Goal: Information Seeking & Learning: Learn about a topic

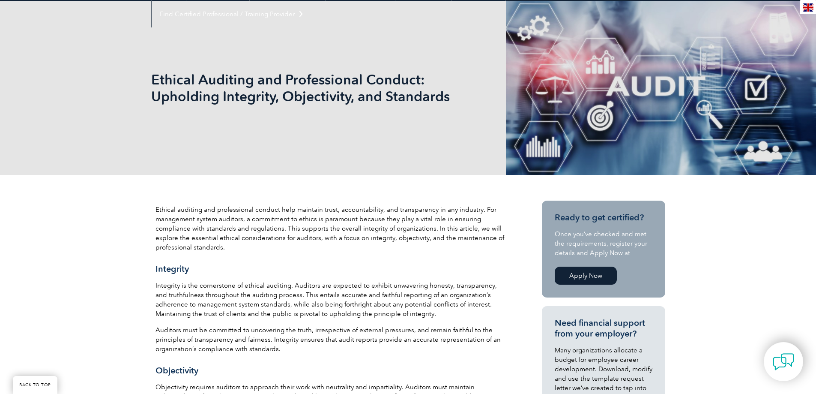
scroll to position [107, 0]
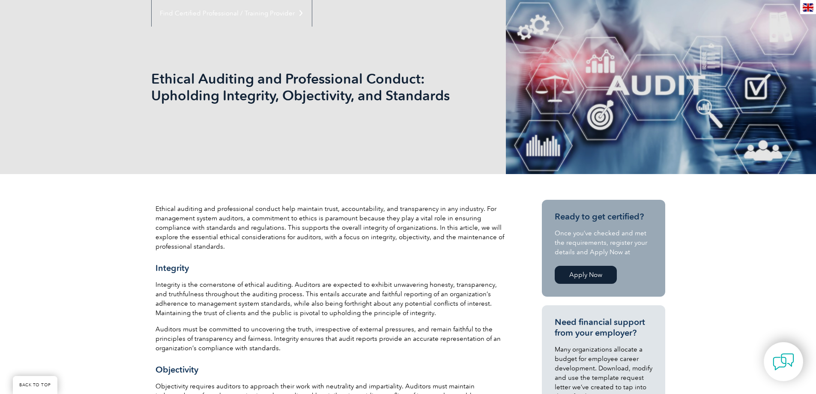
drag, startPoint x: 798, startPoint y: 65, endPoint x: 661, endPoint y: 218, distance: 205.1
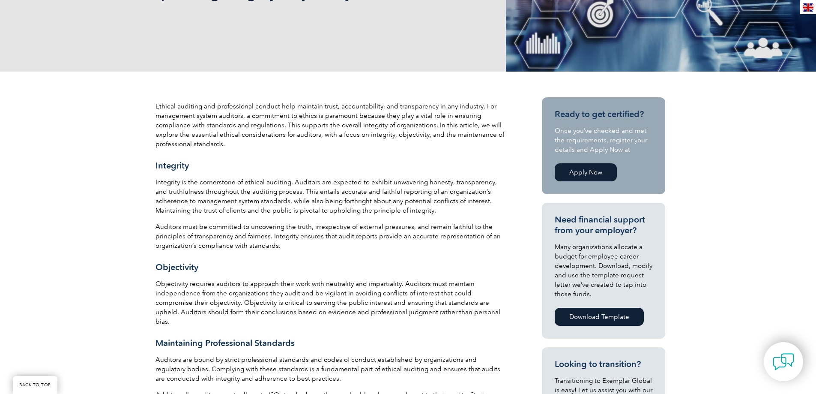
scroll to position [193, 0]
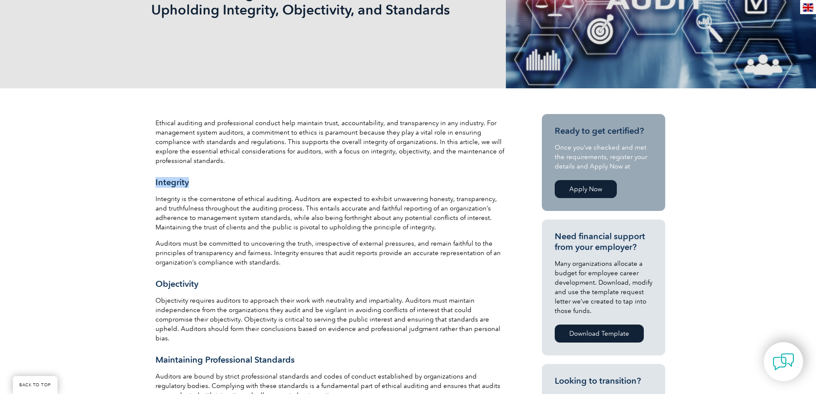
drag, startPoint x: 156, startPoint y: 182, endPoint x: 197, endPoint y: 182, distance: 42.0
click at [197, 182] on h3 "Integrity" at bounding box center [331, 182] width 351 height 11
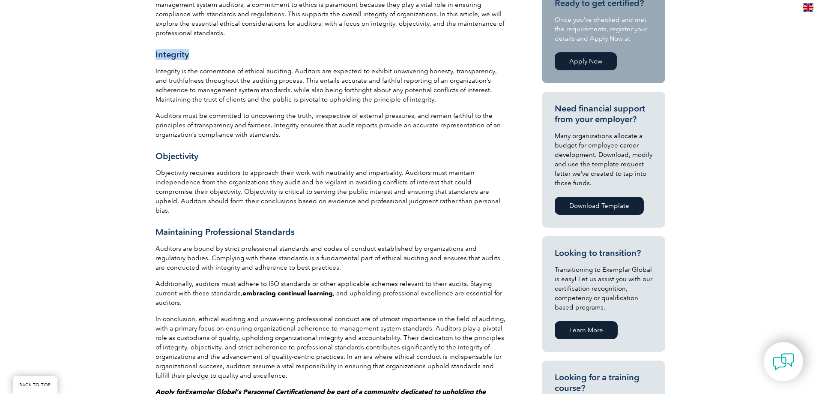
scroll to position [321, 0]
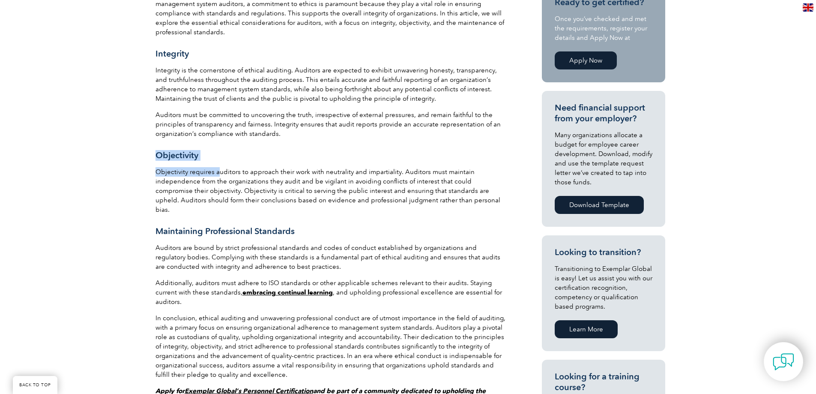
drag, startPoint x: 157, startPoint y: 158, endPoint x: 217, endPoint y: 163, distance: 59.8
click at [217, 163] on div "Ethical auditing and professional conduct help maintain trust, accountability, …" at bounding box center [331, 197] width 351 height 415
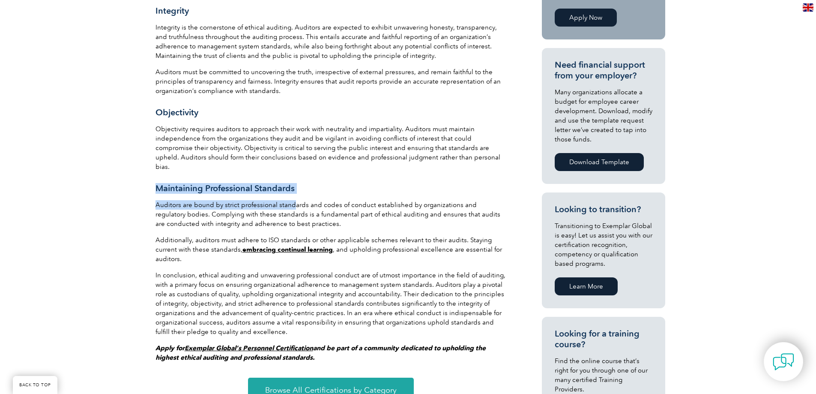
drag, startPoint x: 159, startPoint y: 179, endPoint x: 292, endPoint y: 191, distance: 133.3
click at [292, 191] on div "Ethical auditing and professional conduct help maintain trust, accountability, …" at bounding box center [331, 154] width 351 height 415
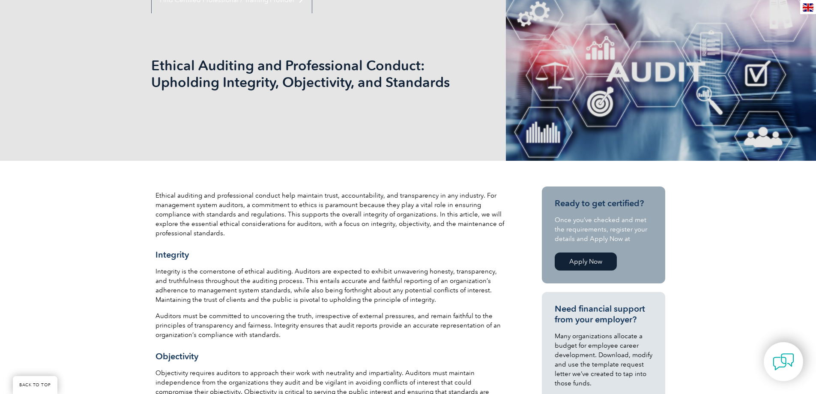
scroll to position [107, 0]
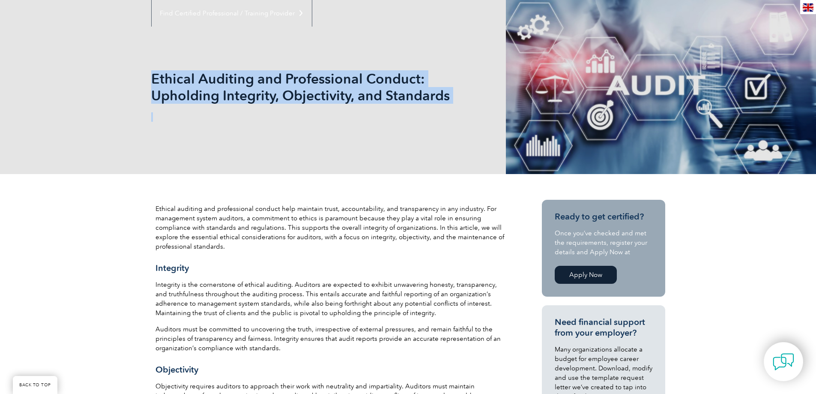
drag, startPoint x: 152, startPoint y: 78, endPoint x: 395, endPoint y: 117, distance: 246.9
click at [395, 117] on div "Ethical Auditing and Professional Conduct: Upholding Integrity, Objectivity, an…" at bounding box center [408, 87] width 514 height 174
click at [329, 118] on p at bounding box center [279, 116] width 257 height 9
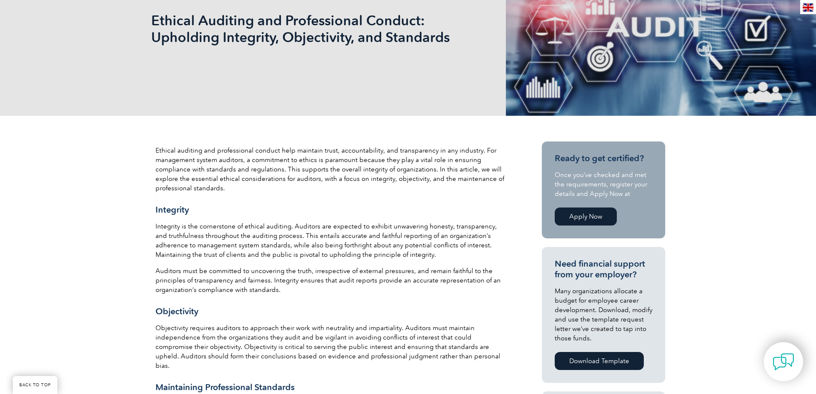
scroll to position [193, 0]
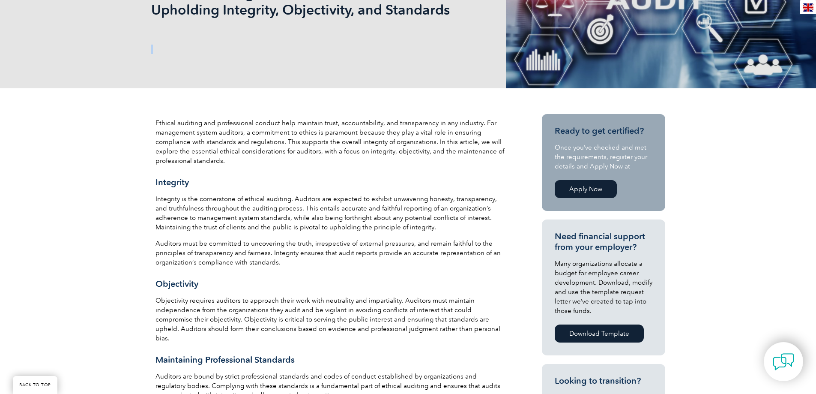
drag, startPoint x: 160, startPoint y: 35, endPoint x: 401, endPoint y: 53, distance: 241.4
click at [401, 53] on div "Ethical Auditing and Professional Conduct: Upholding Integrity, Objectivity, an…" at bounding box center [408, 1] width 514 height 174
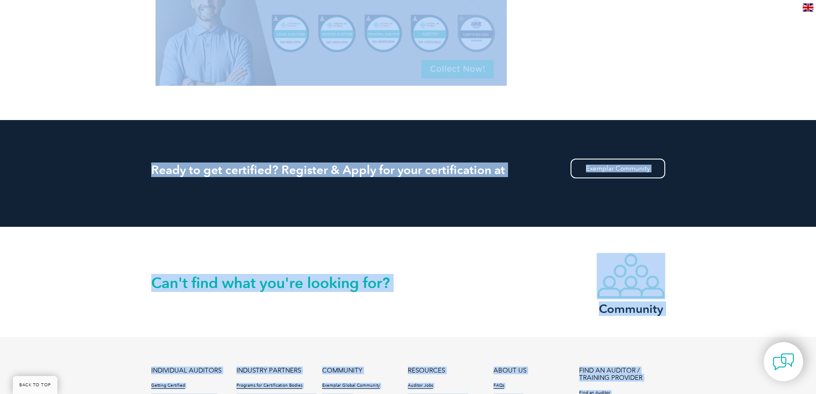
scroll to position [964, 0]
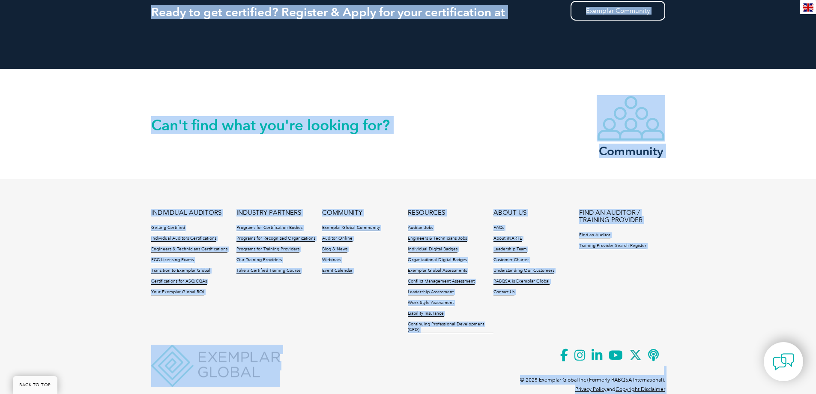
drag, startPoint x: 157, startPoint y: 120, endPoint x: 524, endPoint y: 410, distance: 467.9
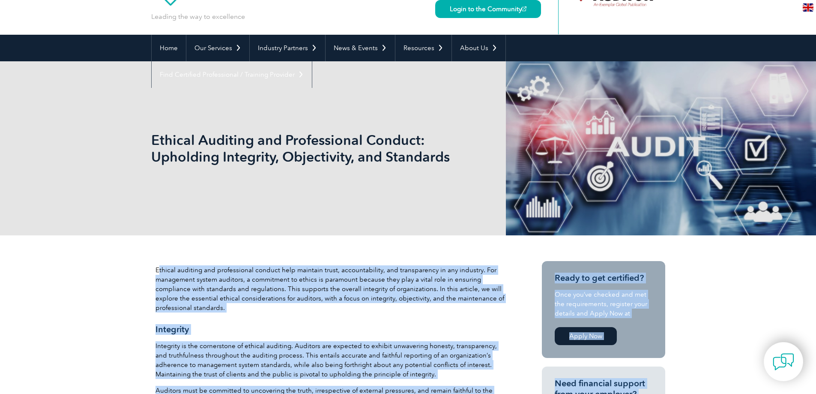
scroll to position [21, 0]
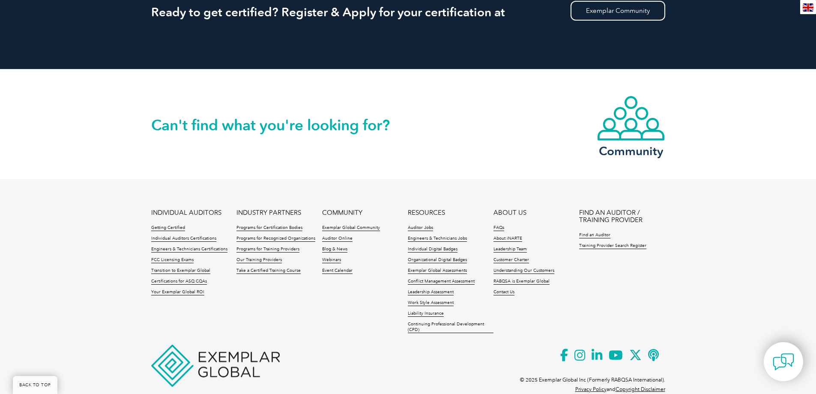
scroll to position [621, 0]
